Goal: Check status: Check status

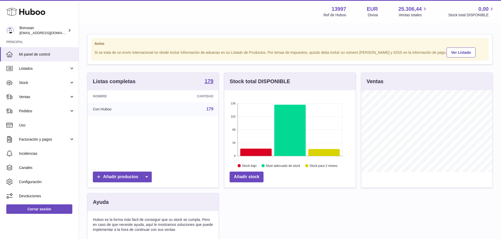
scroll to position [82, 131]
click at [69, 83] on link "Stock" at bounding box center [39, 83] width 79 height 14
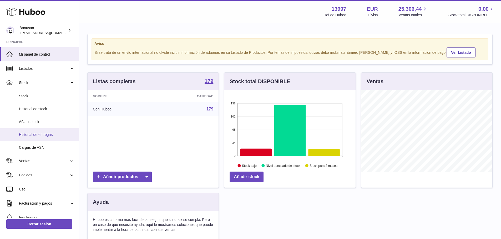
click at [40, 135] on span "Historial de entregas" at bounding box center [47, 134] width 56 height 5
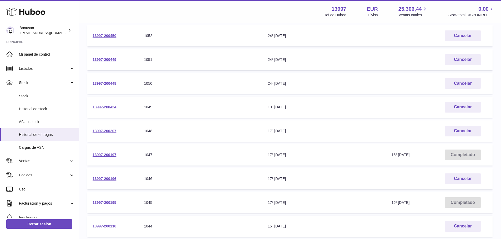
scroll to position [53, 0]
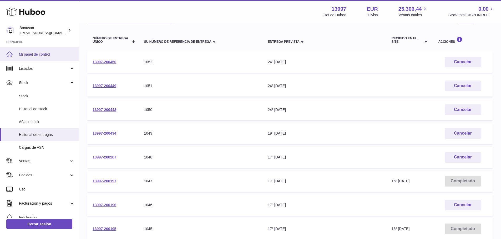
click at [9, 55] on icon at bounding box center [9, 54] width 6 height 6
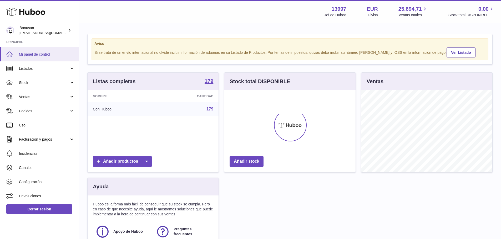
scroll to position [82, 131]
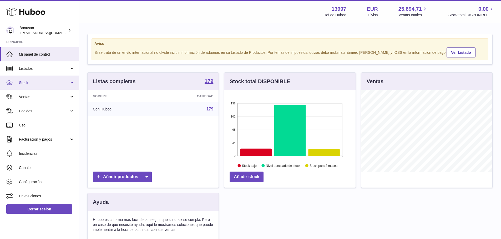
click at [72, 83] on link "Stock" at bounding box center [39, 83] width 79 height 14
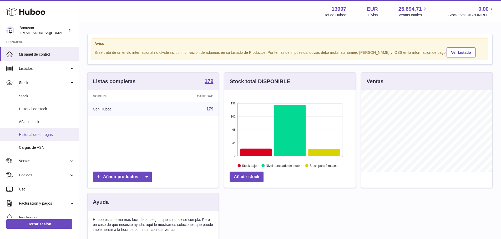
click at [48, 135] on span "Historial de entregas" at bounding box center [47, 134] width 56 height 5
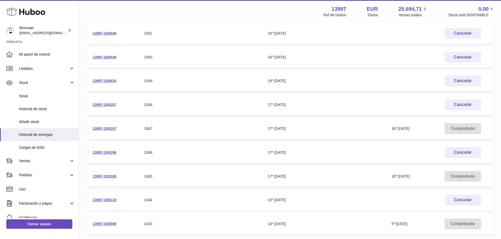
scroll to position [158, 0]
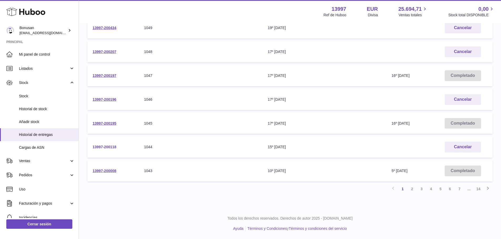
click at [102, 147] on link "13997-200118" at bounding box center [105, 147] width 24 height 4
click at [107, 101] on link "13997-200196" at bounding box center [105, 100] width 24 height 4
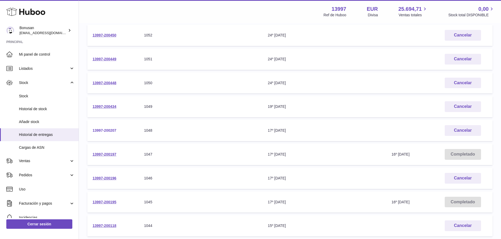
click at [110, 131] on link "13997-200207" at bounding box center [105, 131] width 24 height 4
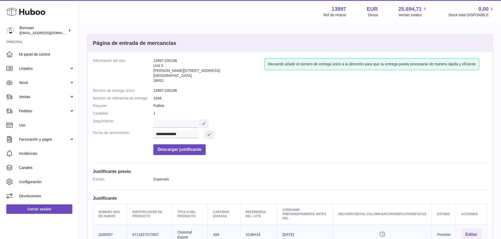
scroll to position [79, 0]
click at [30, 68] on span "Listados" at bounding box center [44, 68] width 50 height 5
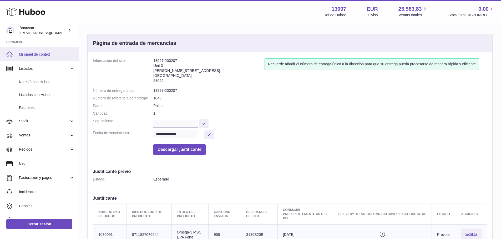
click at [23, 55] on span "Mi panel de control" at bounding box center [47, 54] width 56 height 5
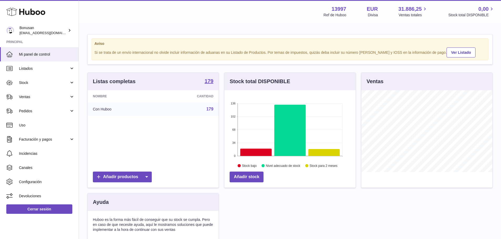
scroll to position [82, 131]
click at [26, 80] on span "Stock" at bounding box center [44, 82] width 50 height 5
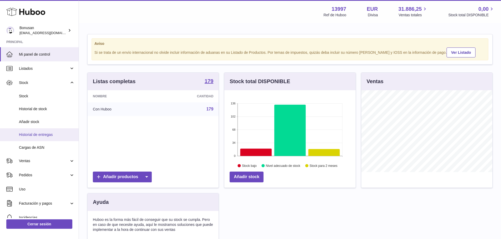
click at [31, 136] on span "Historial de entregas" at bounding box center [47, 134] width 56 height 5
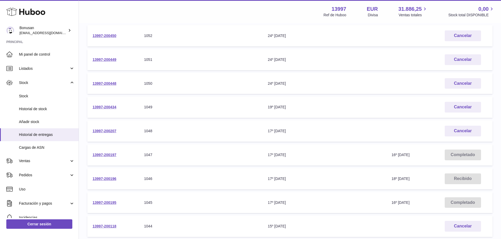
scroll to position [158, 0]
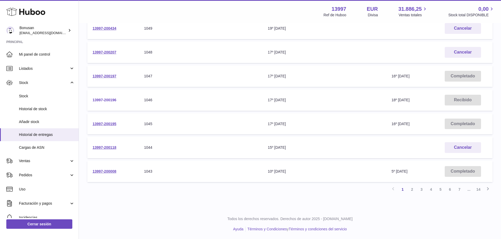
click at [99, 100] on link "13997-200196" at bounding box center [105, 100] width 24 height 4
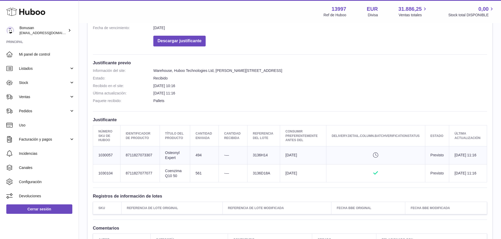
scroll to position [131, 0]
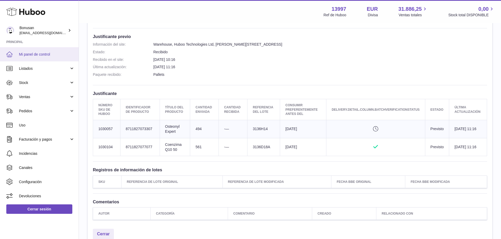
click at [33, 53] on span "Mi panel de control" at bounding box center [47, 54] width 56 height 5
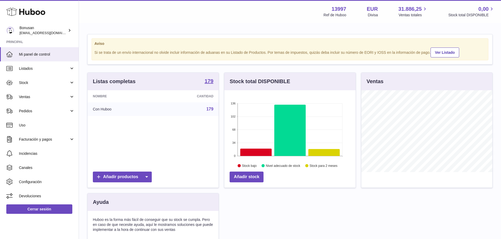
scroll to position [82, 131]
click at [22, 96] on span "Ventas" at bounding box center [44, 97] width 50 height 5
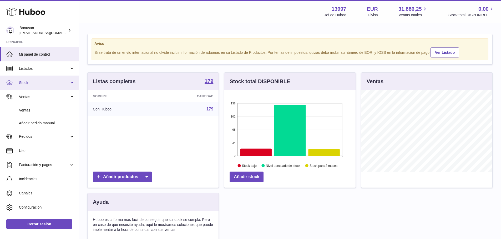
click at [25, 83] on span "Stock" at bounding box center [44, 82] width 50 height 5
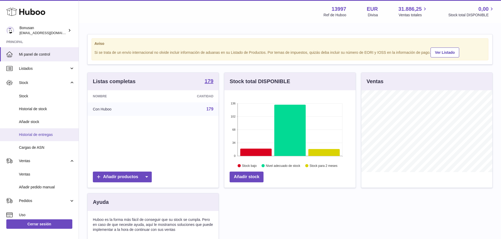
click at [50, 135] on span "Historial de entregas" at bounding box center [47, 134] width 56 height 5
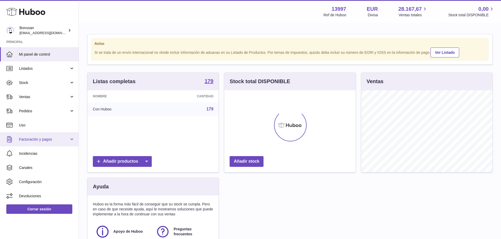
scroll to position [82, 131]
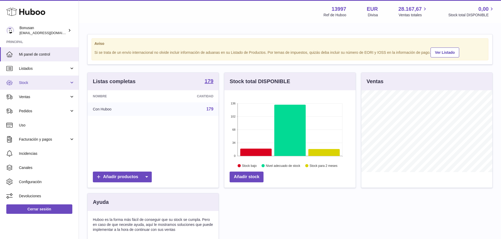
click at [27, 84] on span "Stock" at bounding box center [44, 82] width 50 height 5
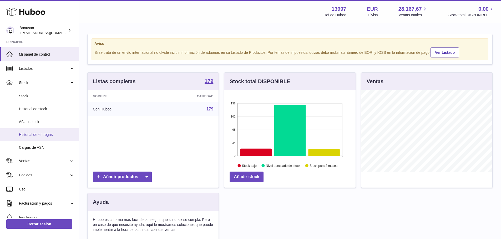
click at [33, 134] on span "Historial de entregas" at bounding box center [47, 134] width 56 height 5
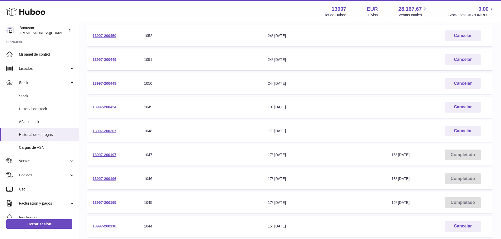
scroll to position [131, 0]
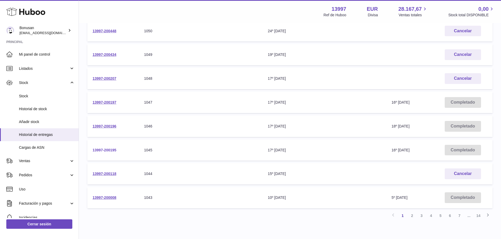
click at [102, 150] on link "13997-200195" at bounding box center [105, 150] width 24 height 4
click at [104, 126] on link "13997-200196" at bounding box center [105, 126] width 24 height 4
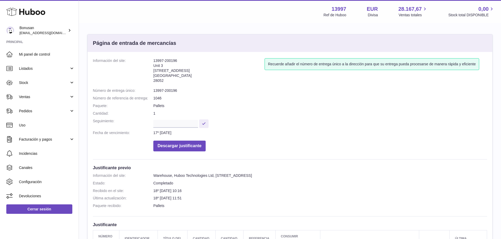
scroll to position [79, 0]
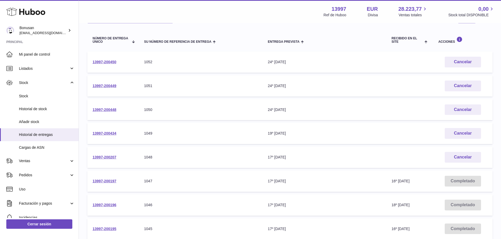
scroll to position [105, 0]
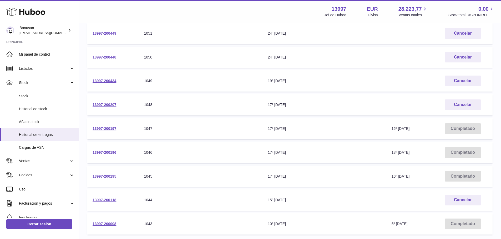
click at [105, 152] on link "13997-200196" at bounding box center [105, 153] width 24 height 4
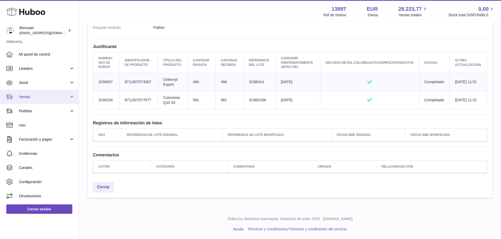
scroll to position [152, 0]
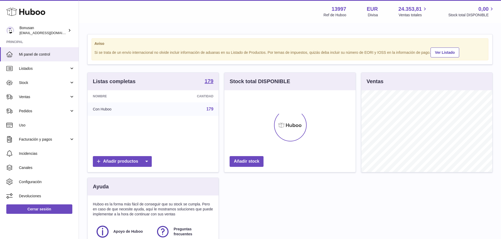
scroll to position [82, 131]
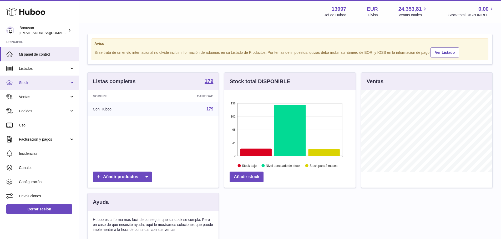
click at [72, 82] on link "Stock" at bounding box center [39, 83] width 79 height 14
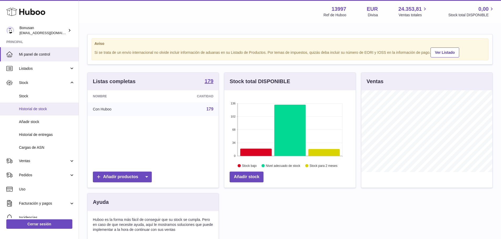
click at [45, 109] on span "Historial de stock" at bounding box center [47, 109] width 56 height 5
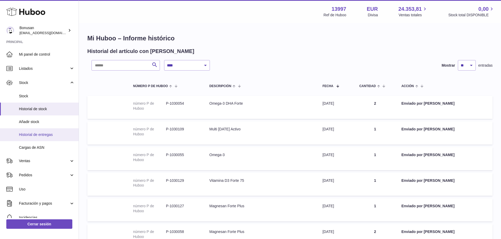
click at [42, 134] on span "Historial de entregas" at bounding box center [47, 134] width 56 height 5
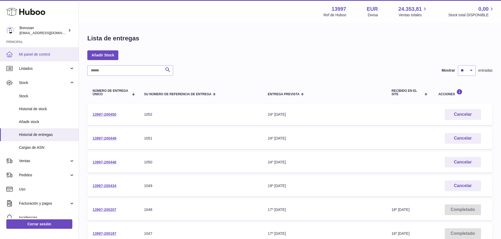
click at [28, 55] on span "Mi panel de control" at bounding box center [47, 54] width 56 height 5
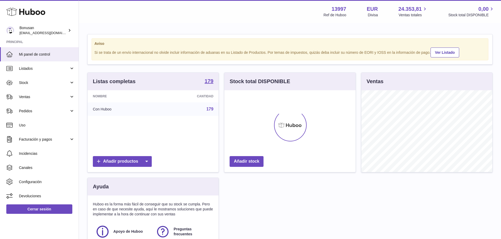
scroll to position [82, 131]
